Goal: Information Seeking & Learning: Learn about a topic

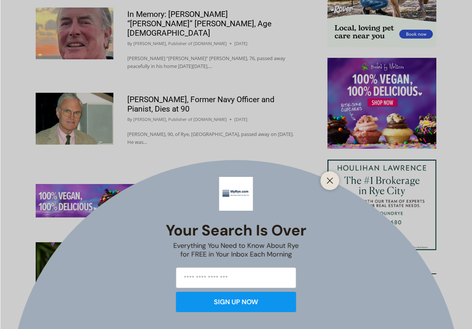
scroll to position [859, 0]
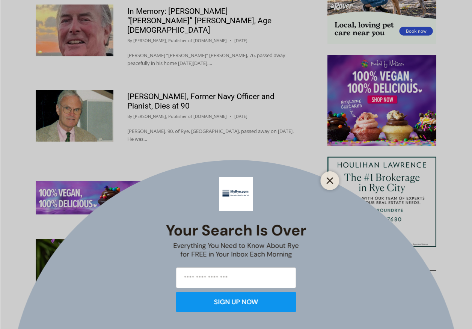
click at [328, 180] on icon "Close" at bounding box center [330, 180] width 7 height 7
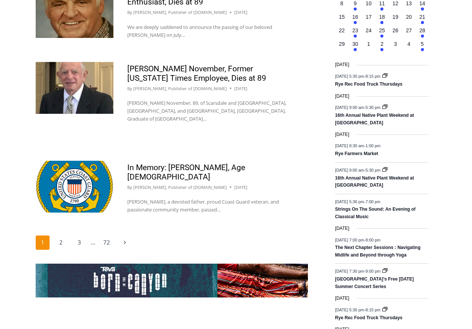
scroll to position [1197, 0]
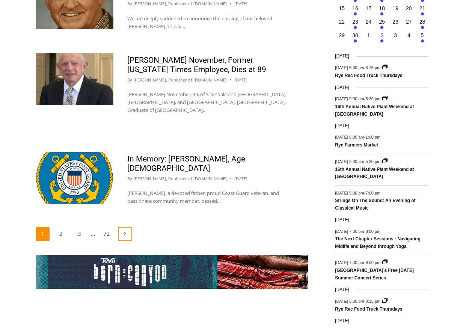
click at [124, 231] on icon "Next" at bounding box center [125, 234] width 6 height 6
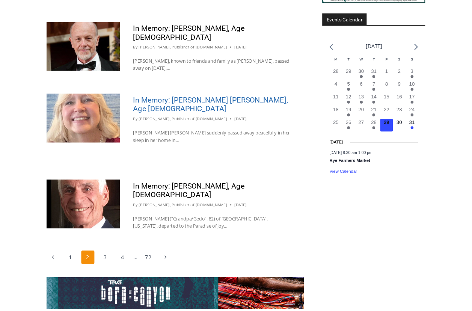
scroll to position [1190, 0]
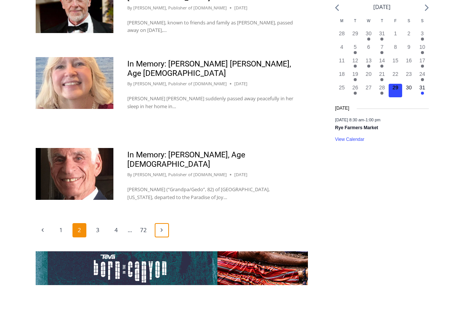
click at [161, 227] on icon "Next" at bounding box center [162, 230] width 6 height 6
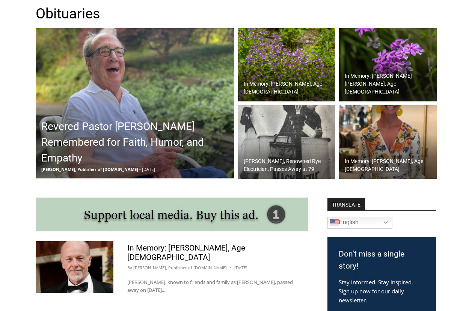
scroll to position [213, 0]
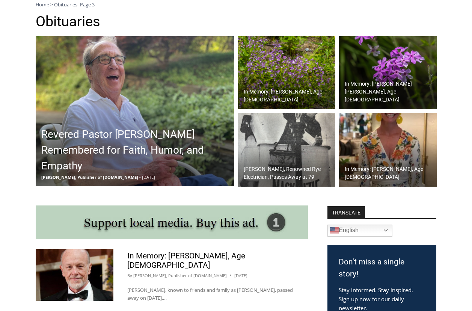
click at [123, 148] on h2 "Revered Pastor Donald Poole Jr. Remembered for Faith, Humor, and Empathy" at bounding box center [136, 150] width 191 height 47
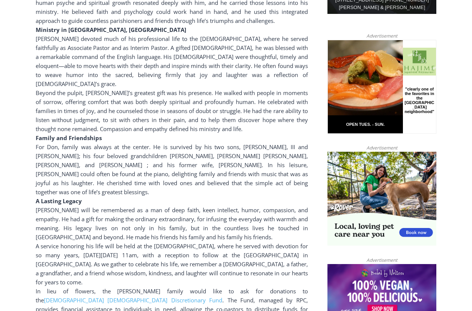
scroll to position [489, 0]
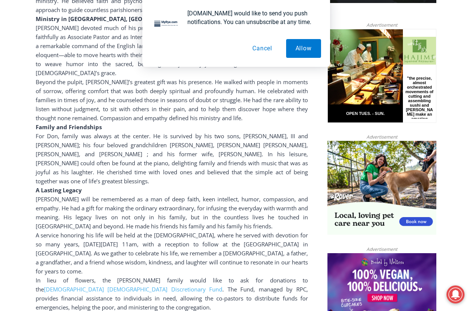
click at [266, 51] on button "Cancel" at bounding box center [262, 48] width 39 height 19
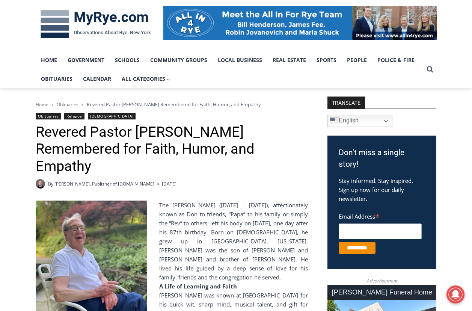
scroll to position [0, 0]
